Goal: Obtain resource: Download file/media

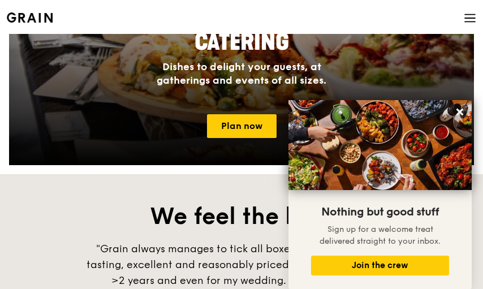
scroll to position [1245, 0]
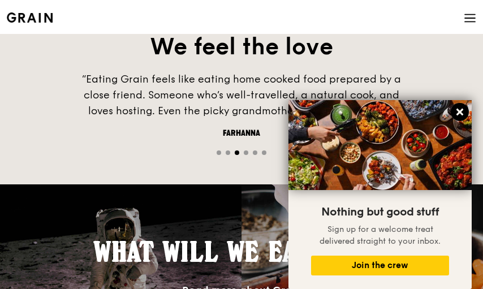
click at [464, 110] on icon at bounding box center [460, 112] width 10 height 10
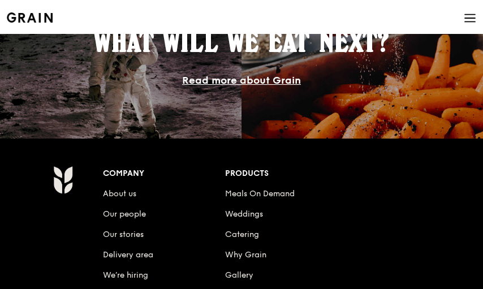
scroll to position [1528, 0]
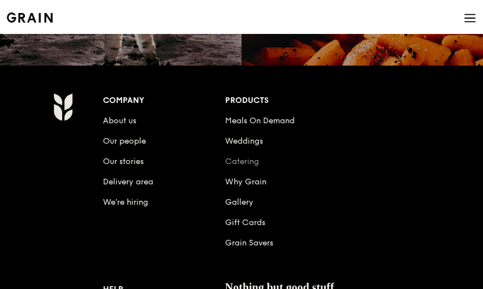
click at [232, 159] on link "Catering" at bounding box center [242, 162] width 34 height 10
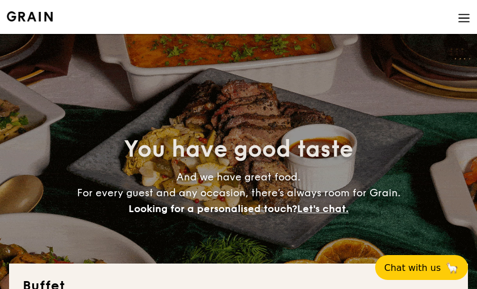
select select
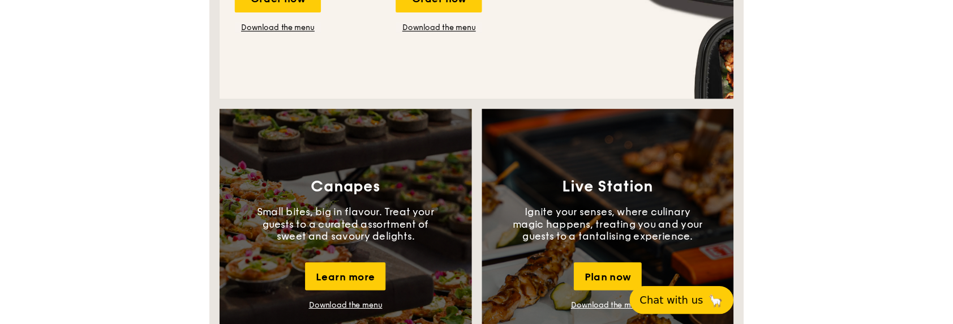
scroll to position [1019, 0]
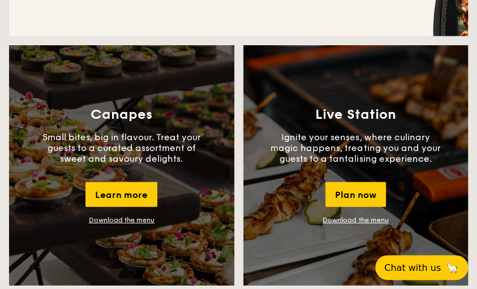
click at [101, 223] on link "Download the menu" at bounding box center [122, 220] width 66 height 8
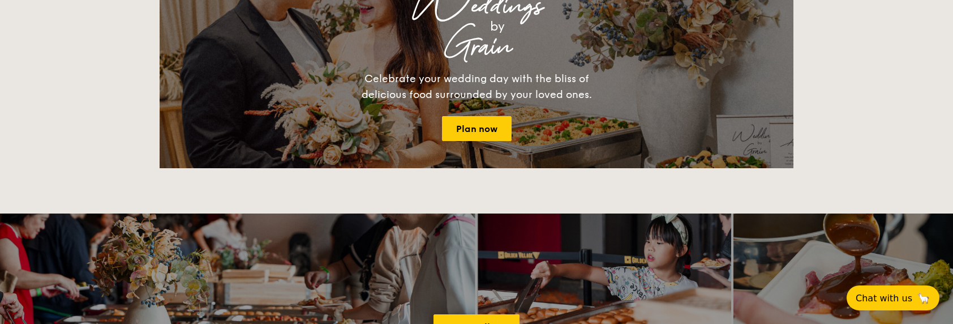
scroll to position [1358, 0]
